Goal: Find specific page/section: Find specific page/section

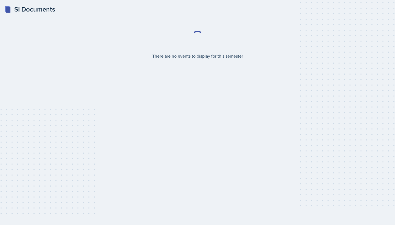
select select "2bed604d-1099-4043-b1bc-2365e8740244"
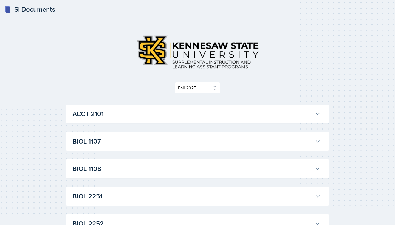
click at [255, 119] on h3 "ACCT 2101" at bounding box center [192, 114] width 240 height 10
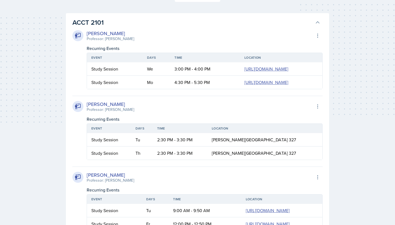
scroll to position [90, 0]
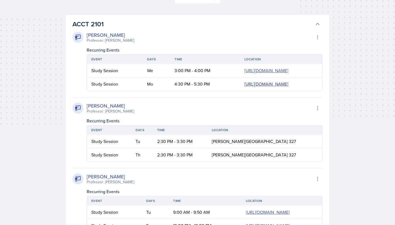
click at [244, 87] on link "[URL][DOMAIN_NAME]" at bounding box center [266, 84] width 44 height 6
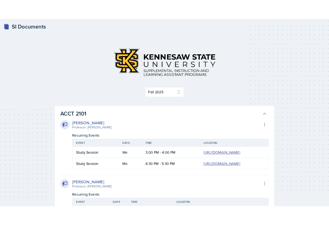
scroll to position [0, 0]
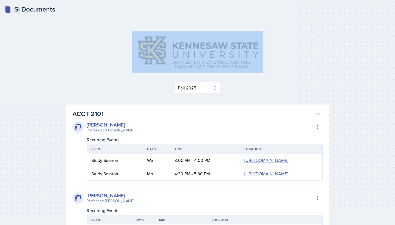
click at [272, 47] on div at bounding box center [197, 52] width 263 height 42
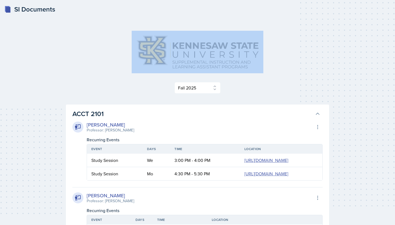
click at [272, 47] on div at bounding box center [197, 52] width 263 height 42
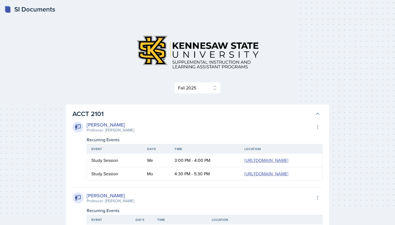
click at [95, 49] on div at bounding box center [197, 52] width 263 height 42
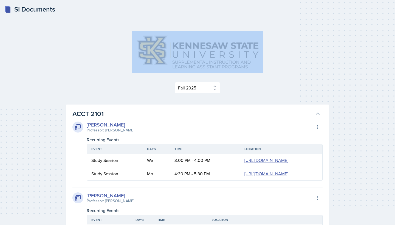
click at [95, 49] on div at bounding box center [197, 52] width 263 height 42
